Goal: Task Accomplishment & Management: Manage account settings

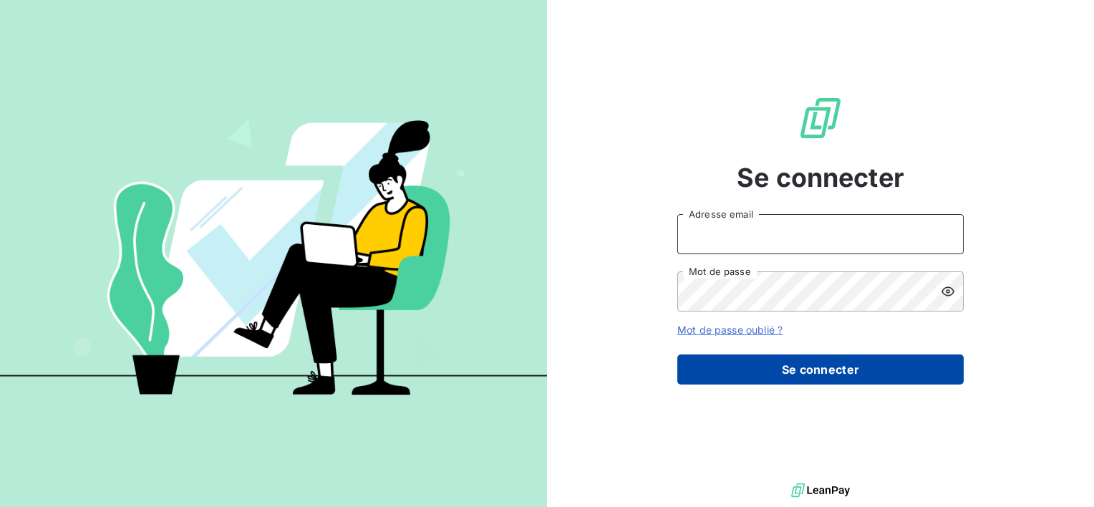
type input "[EMAIL_ADDRESS][DOMAIN_NAME]"
click at [807, 360] on button "Se connecter" at bounding box center [820, 369] width 286 height 30
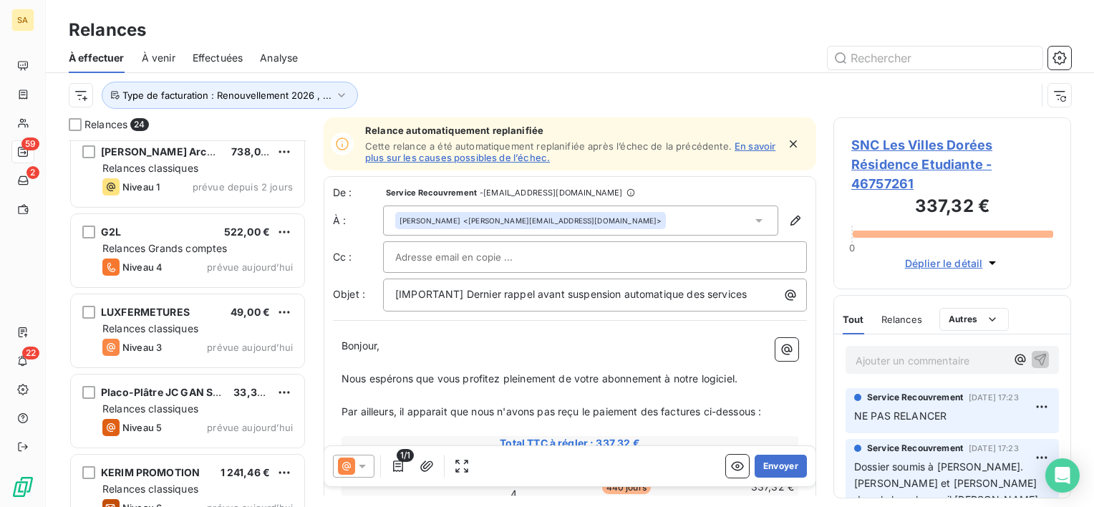
scroll to position [1557, 0]
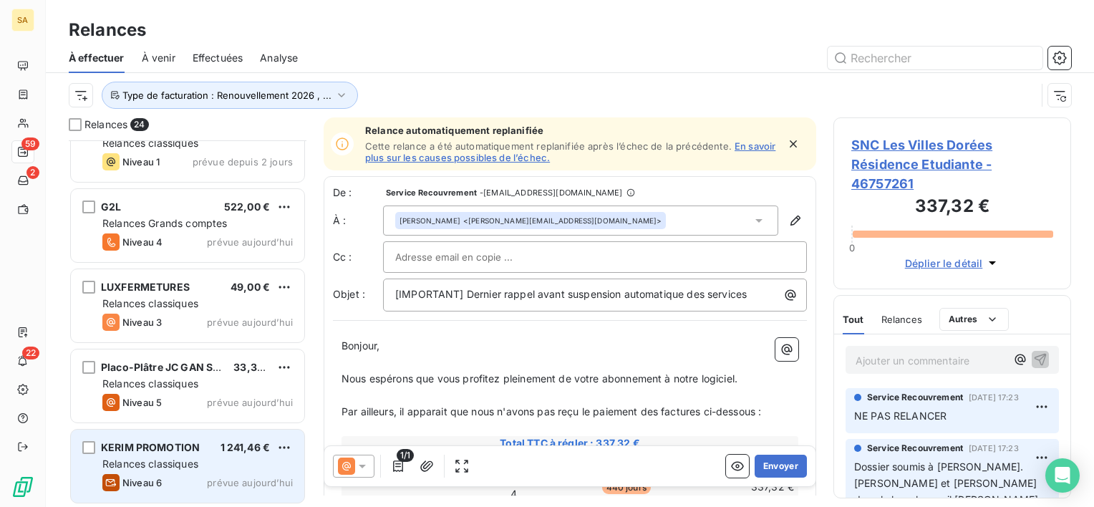
click at [216, 469] on div "KERIM PROMOTION 1 241,46 € Relances classiques Niveau 6 prévue [DATE]" at bounding box center [187, 465] width 233 height 73
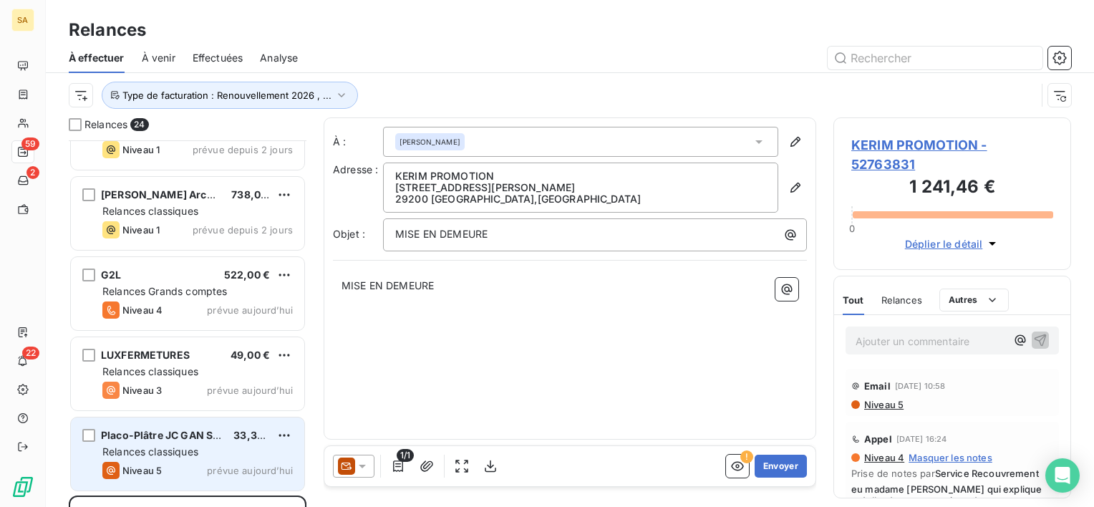
scroll to position [1486, 0]
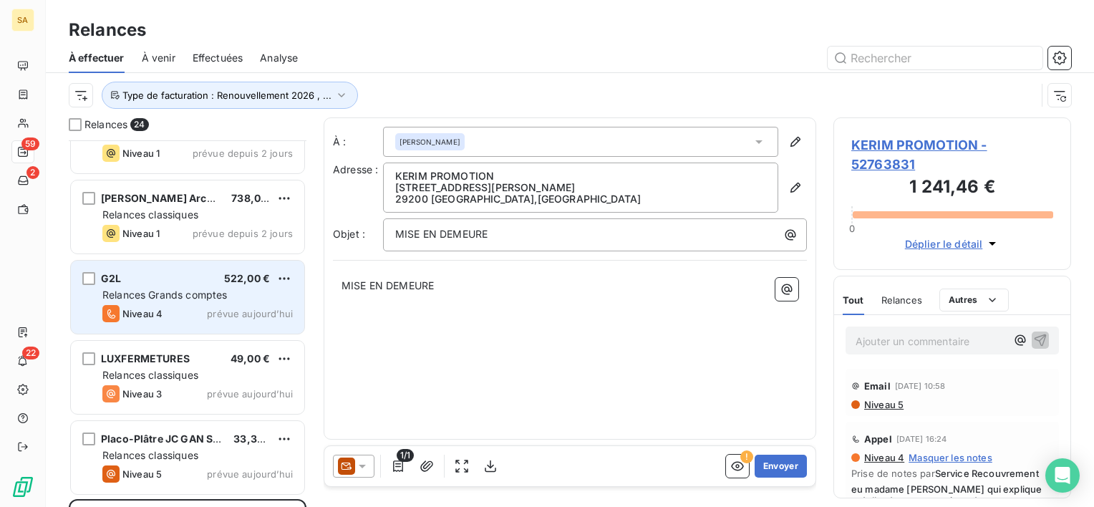
click at [203, 298] on span "Relances Grands comptes" at bounding box center [164, 294] width 125 height 12
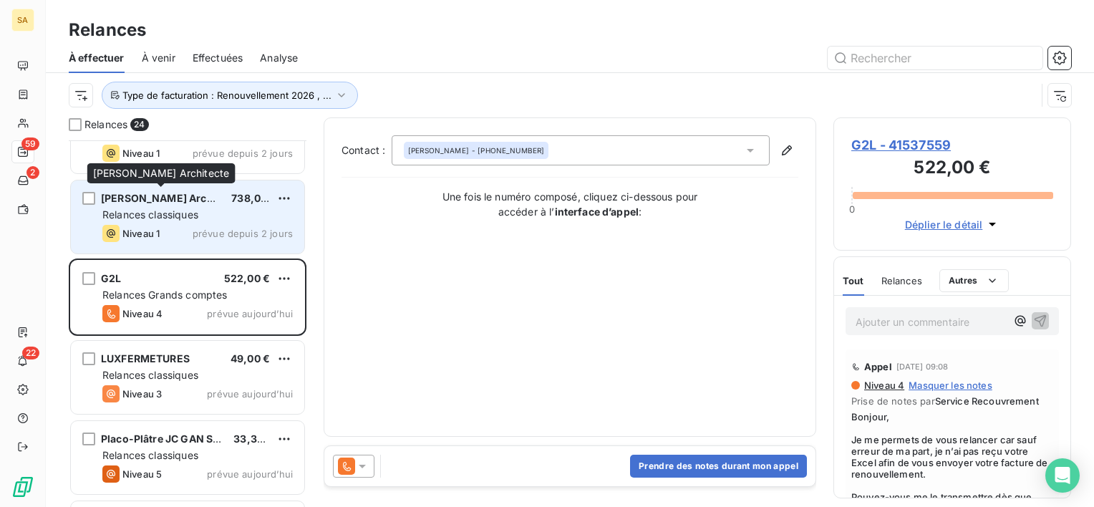
click at [178, 198] on span "[PERSON_NAME] Architecte" at bounding box center [171, 198] width 140 height 12
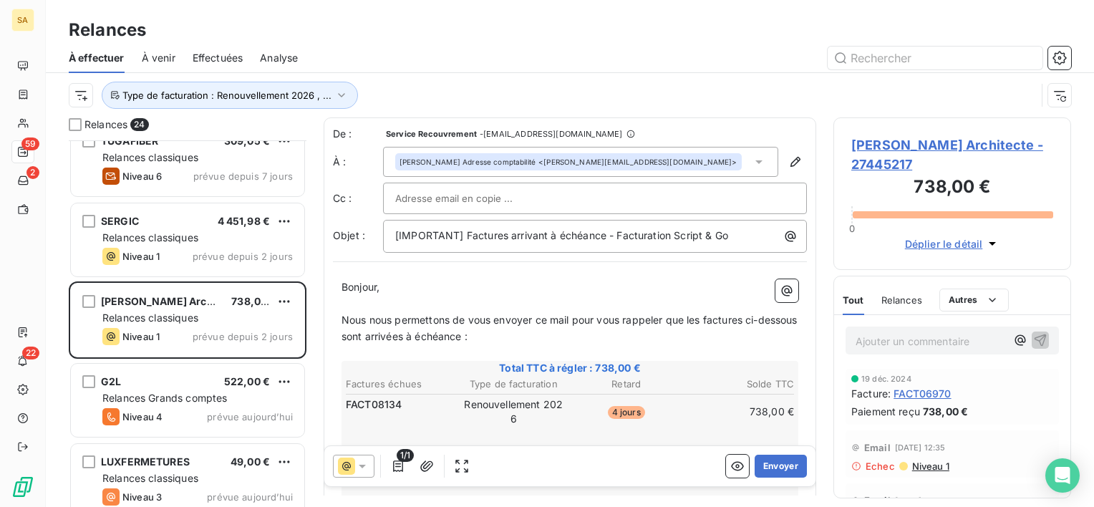
scroll to position [1343, 0]
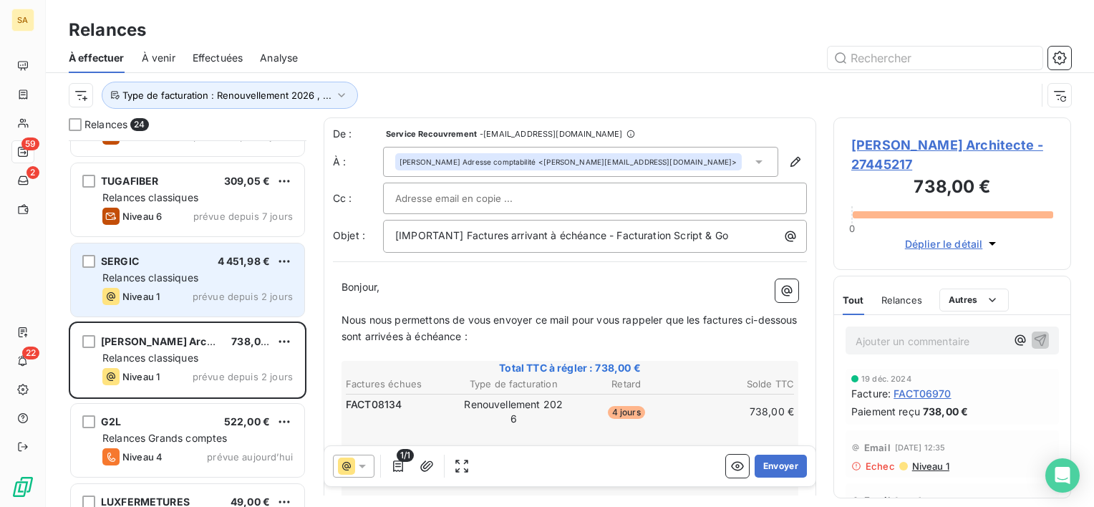
click at [214, 298] on span "prévue depuis 2 jours" at bounding box center [243, 296] width 100 height 11
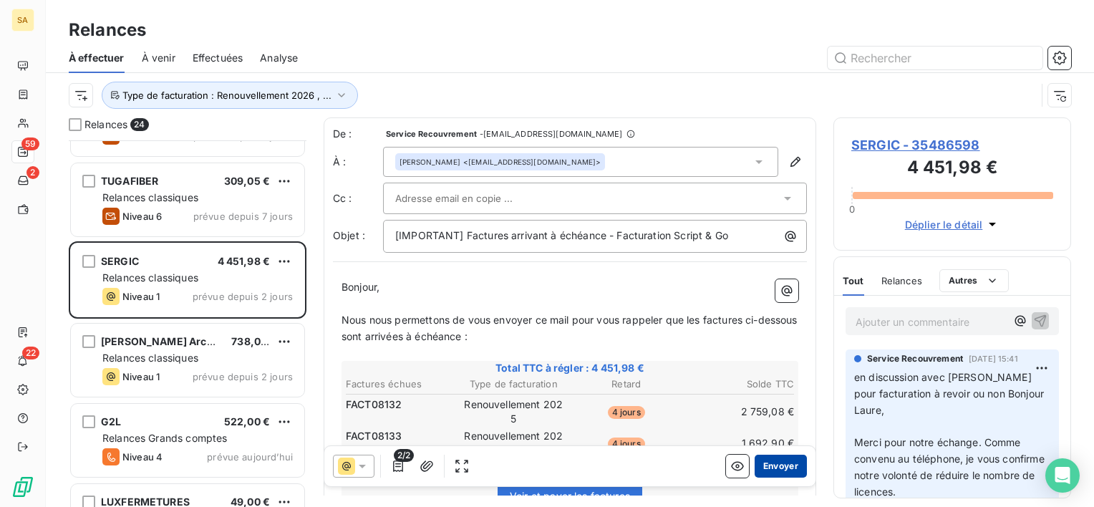
click at [761, 467] on button "Envoyer" at bounding box center [780, 465] width 52 height 23
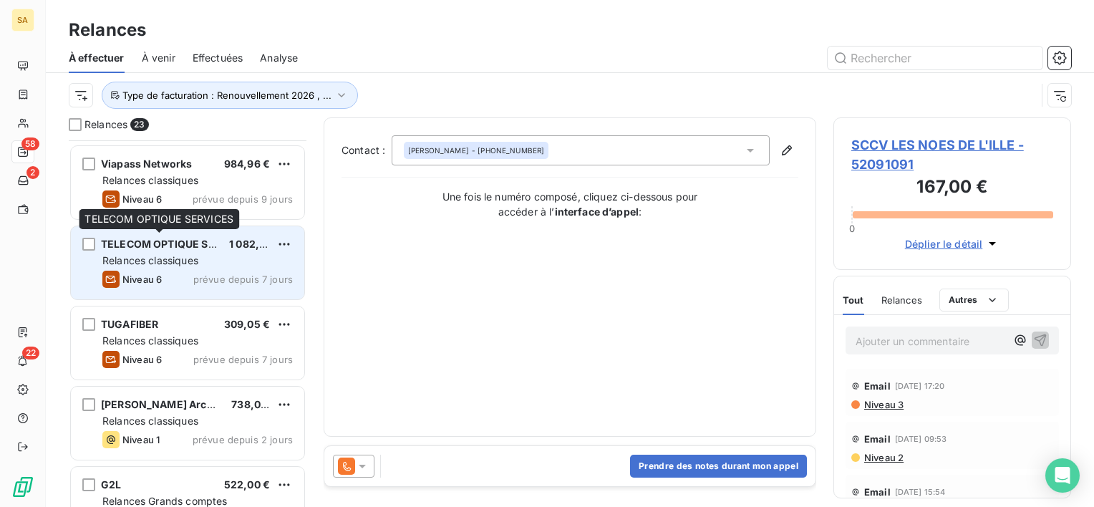
scroll to position [1128, 0]
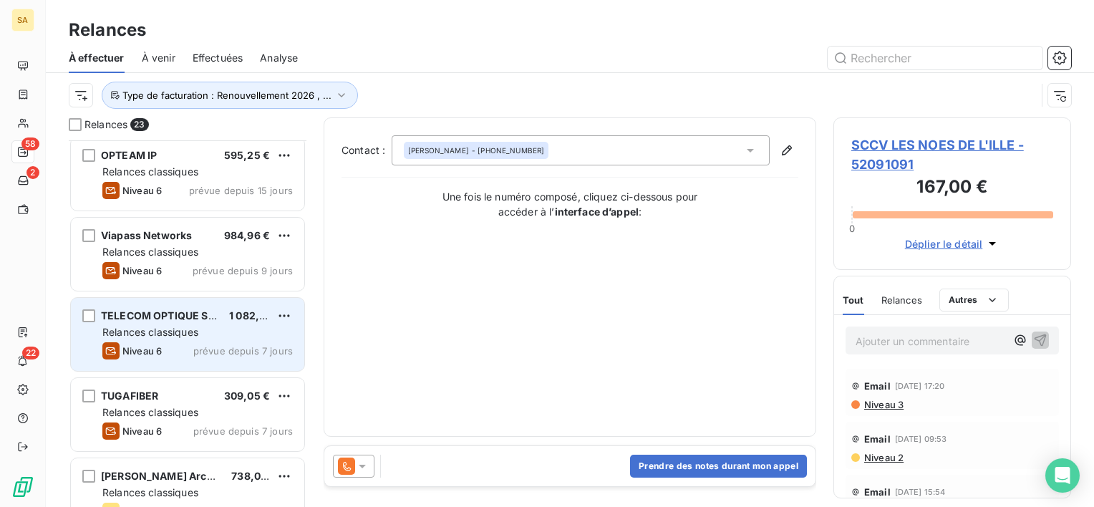
click at [203, 238] on div "Viapass Networks 984,96 €" at bounding box center [197, 235] width 190 height 13
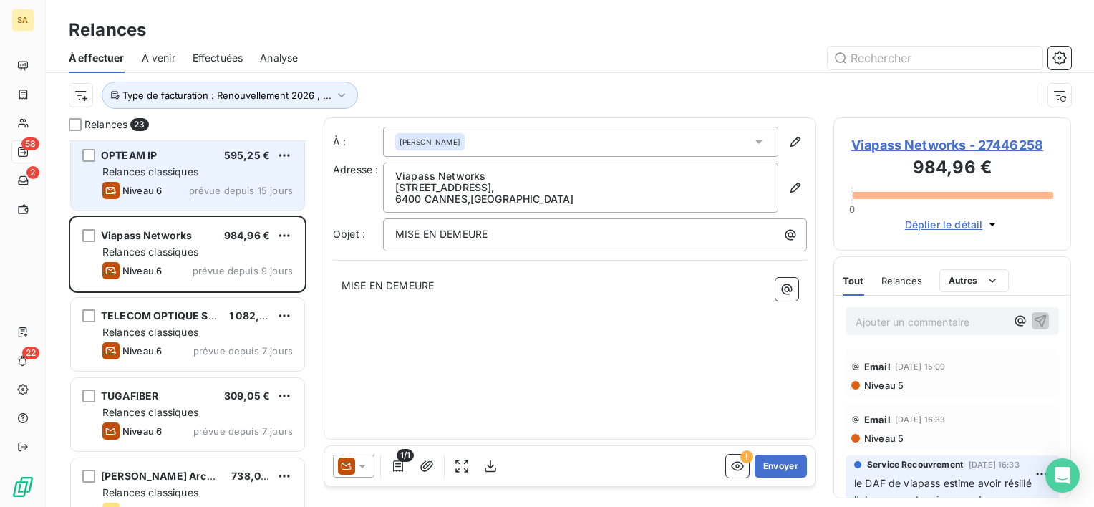
click at [215, 169] on div "Relances classiques" at bounding box center [197, 172] width 190 height 14
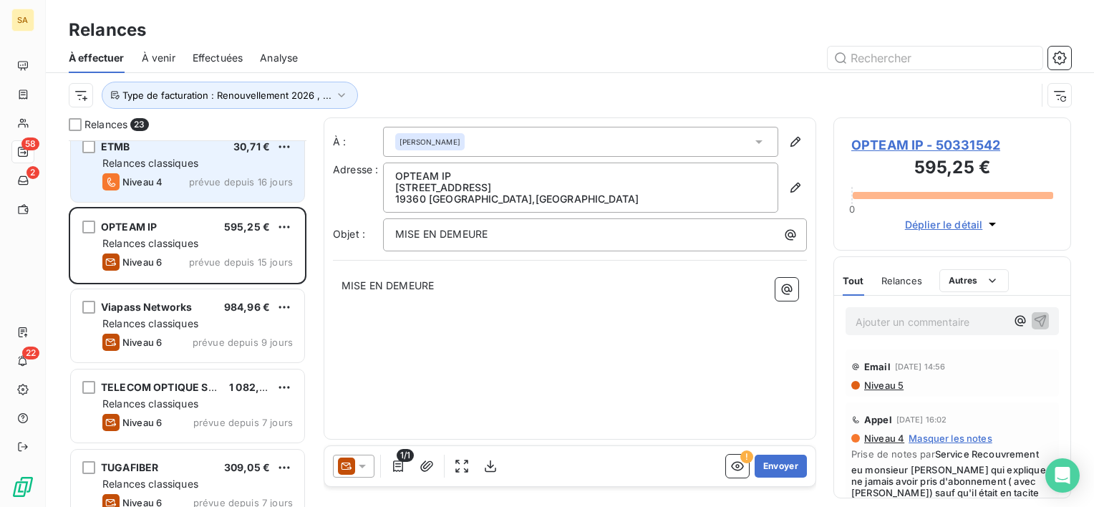
scroll to position [913, 0]
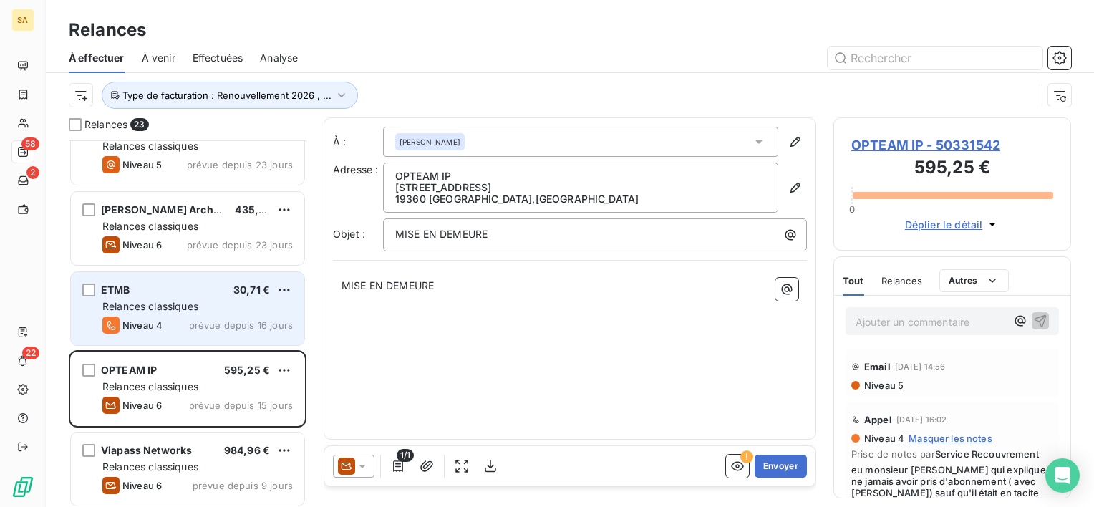
click at [230, 289] on div "ETMB 30,71 €" at bounding box center [197, 289] width 190 height 13
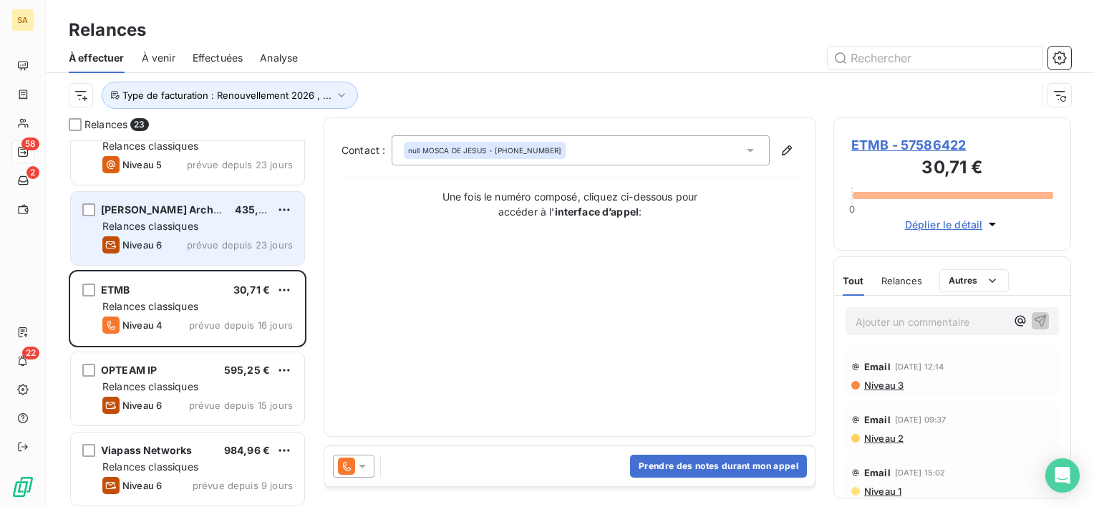
click at [223, 215] on div "[PERSON_NAME] Architectes SA 435,00 € Relances classiques Niveau 6 prévue depui…" at bounding box center [187, 228] width 233 height 73
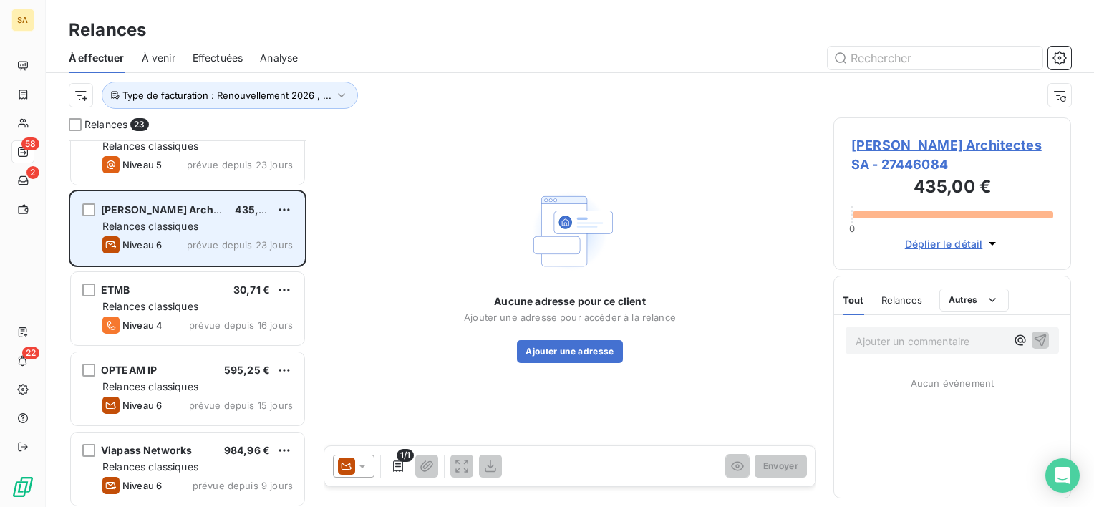
scroll to position [770, 0]
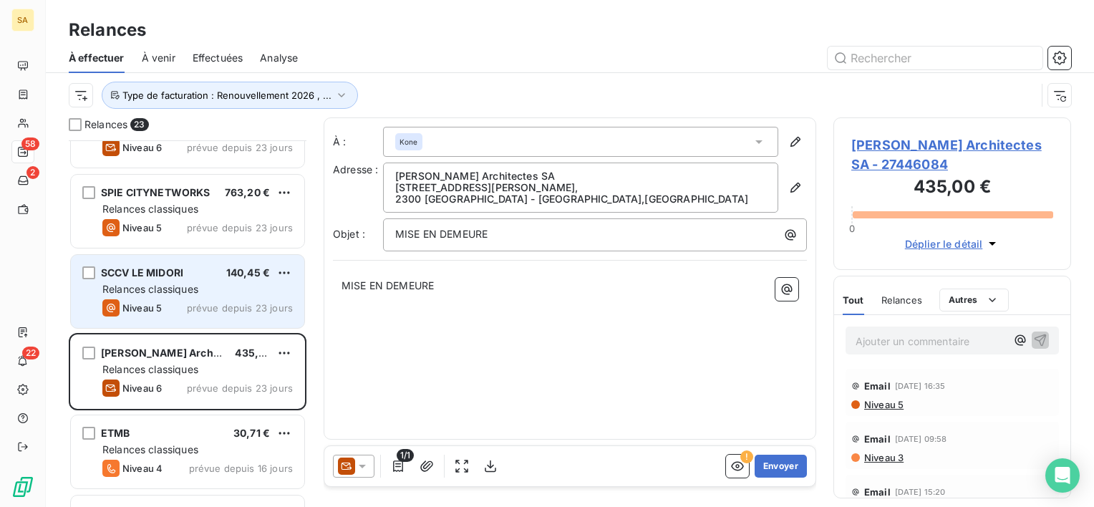
click at [214, 278] on div "SCCV LE MIDORI 140,45 €" at bounding box center [197, 272] width 190 height 13
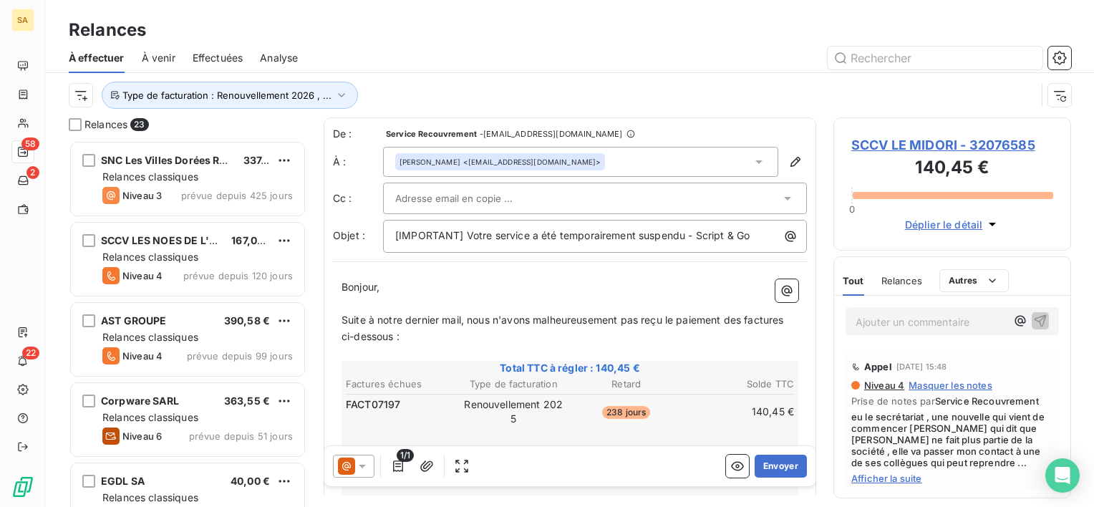
click at [795, 42] on div "Relances" at bounding box center [570, 30] width 1048 height 26
